Goal: Task Accomplishment & Management: Manage account settings

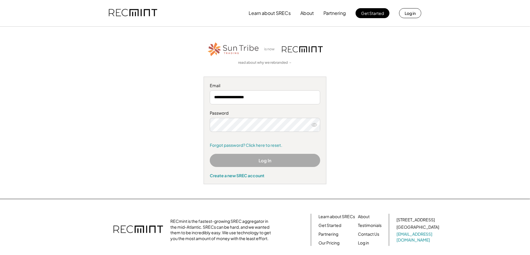
click at [268, 159] on button "Log In" at bounding box center [265, 160] width 110 height 13
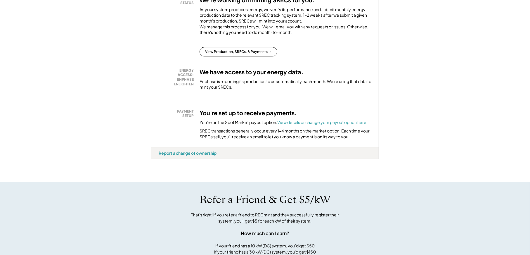
scroll to position [136, 0]
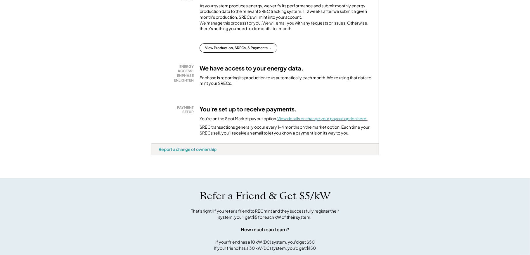
click at [318, 121] on font "View details or change your payout option here." at bounding box center [322, 118] width 90 height 5
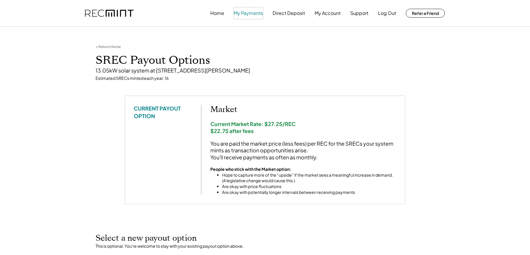
click at [252, 12] on button "My Payments" at bounding box center [248, 13] width 29 height 12
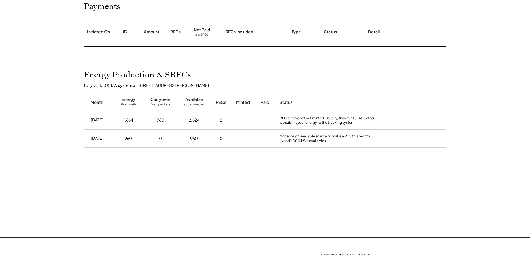
scroll to position [136, 0]
